Goal: Navigation & Orientation: Find specific page/section

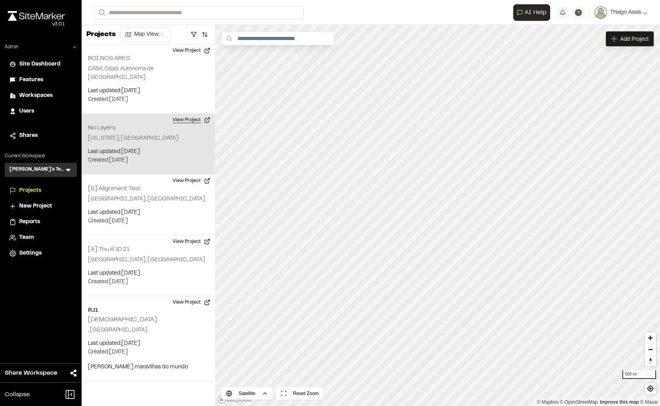
click at [187, 114] on button "View Project" at bounding box center [191, 120] width 47 height 13
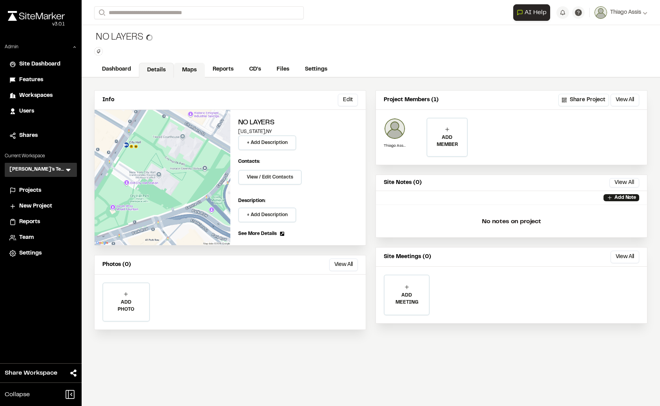
click at [192, 75] on link "Maps" at bounding box center [189, 70] width 31 height 15
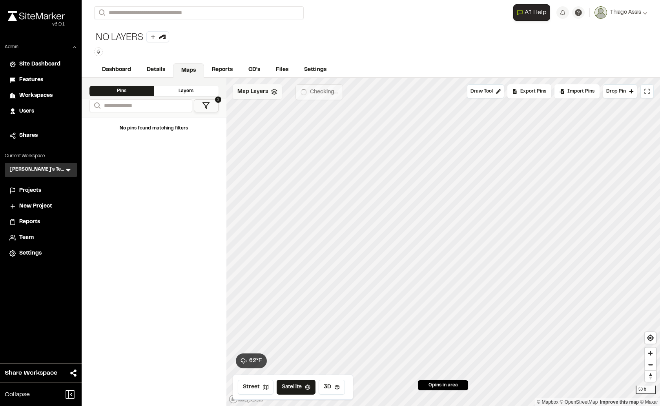
click at [266, 94] on span "Map Layers" at bounding box center [253, 92] width 31 height 9
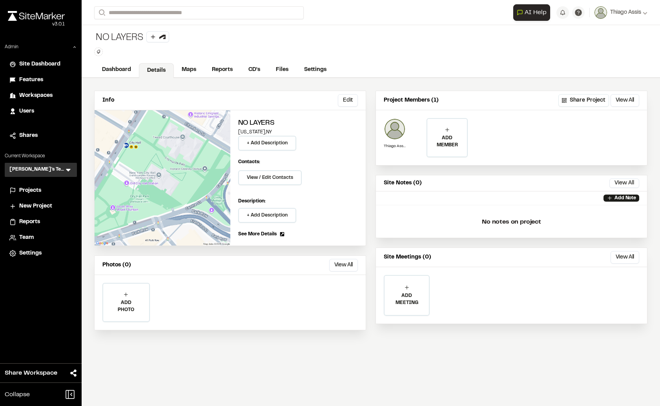
click at [33, 189] on span "Projects" at bounding box center [30, 191] width 22 height 9
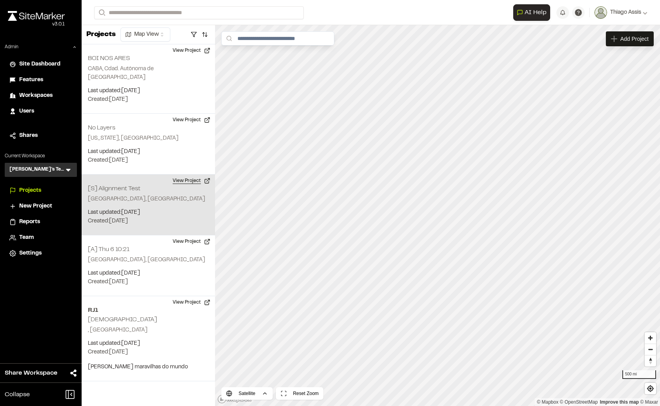
click at [182, 175] on button "View Project" at bounding box center [191, 181] width 47 height 13
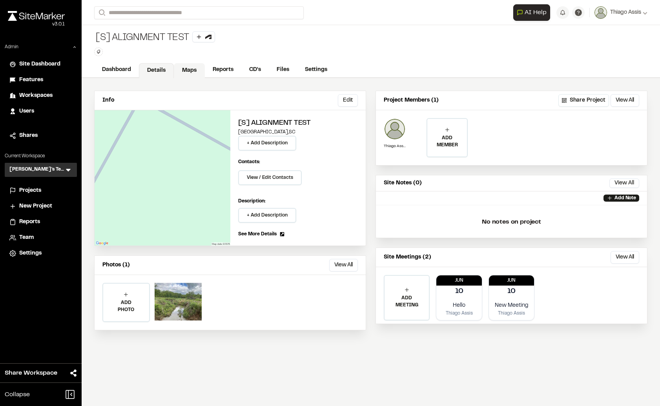
click at [182, 64] on link "Maps" at bounding box center [189, 70] width 31 height 15
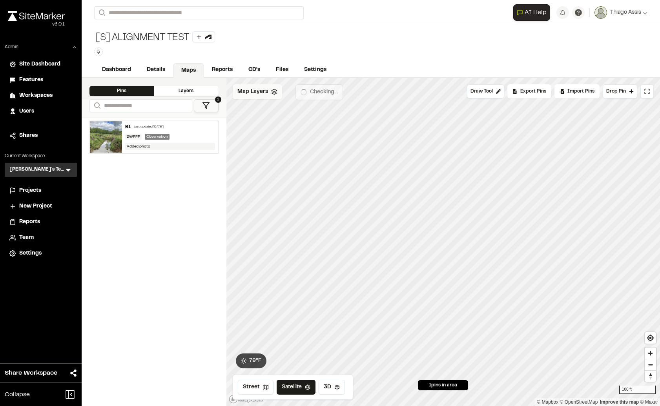
click at [265, 93] on span "Map Layers" at bounding box center [253, 92] width 31 height 9
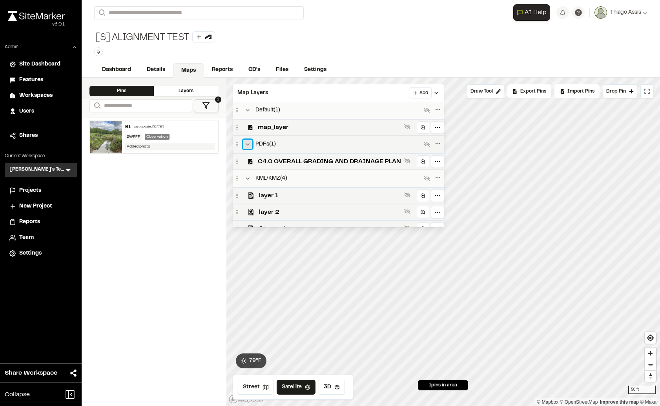
click at [249, 144] on icon at bounding box center [248, 144] width 6 height 6
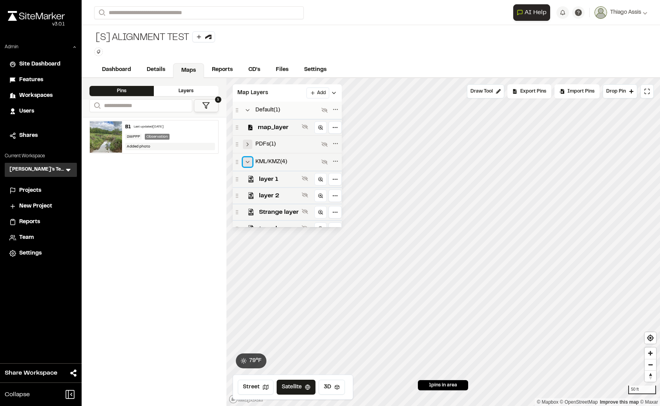
click at [245, 161] on icon at bounding box center [248, 162] width 6 height 6
click at [246, 164] on button at bounding box center [247, 161] width 9 height 9
click at [245, 146] on icon at bounding box center [248, 144] width 6 height 6
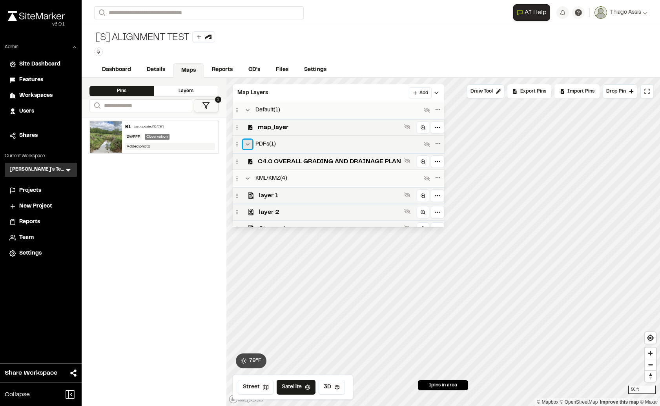
click at [246, 146] on icon at bounding box center [248, 144] width 6 height 6
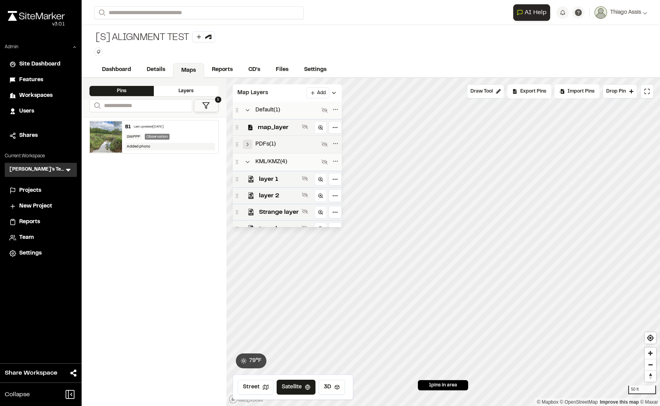
click at [241, 144] on div "PDFs ( 1 )" at bounding box center [277, 144] width 86 height 9
click at [245, 145] on icon at bounding box center [248, 144] width 6 height 6
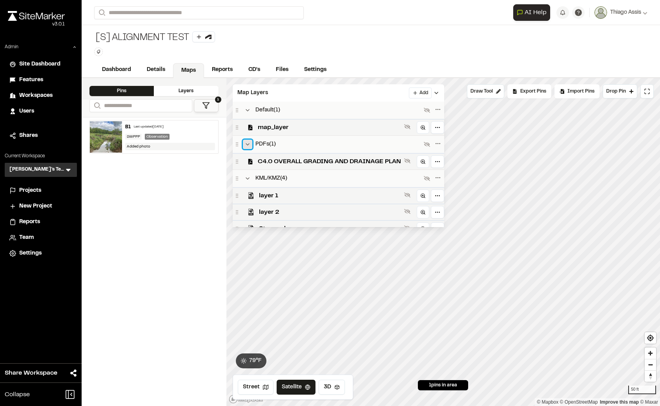
click at [250, 146] on icon at bounding box center [248, 144] width 6 height 6
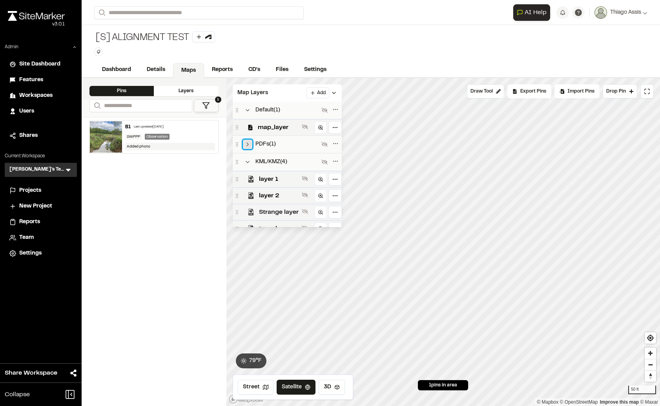
scroll to position [9, 0]
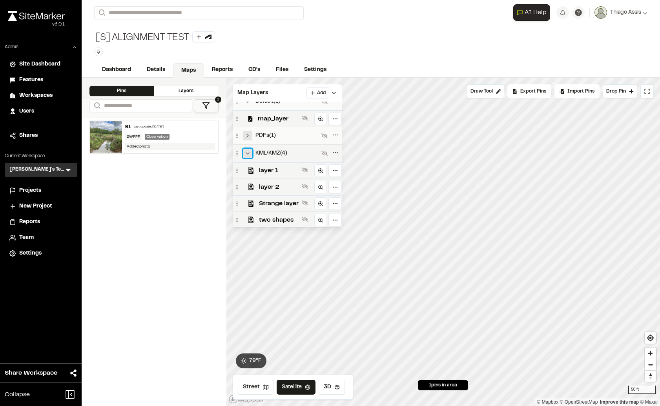
click at [249, 153] on icon at bounding box center [248, 153] width 6 height 6
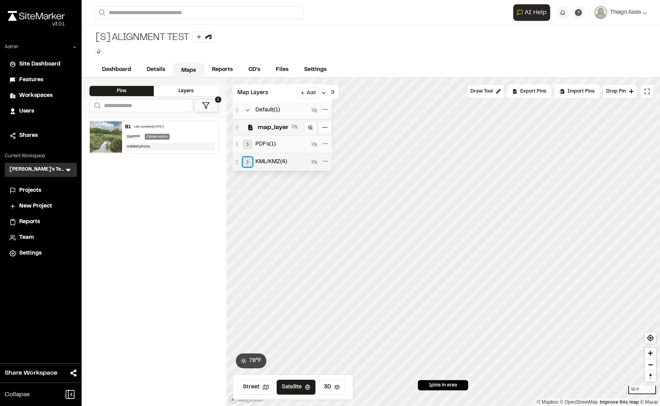
scroll to position [0, 0]
click at [247, 161] on icon at bounding box center [248, 162] width 6 height 6
